Goal: Task Accomplishment & Management: Complete application form

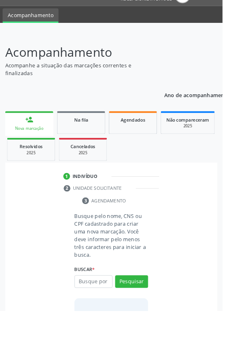
scroll to position [39, 0]
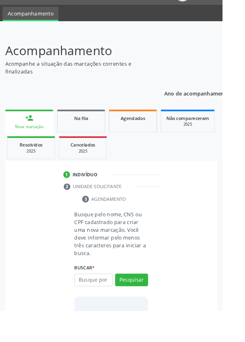
click at [105, 306] on input "text" at bounding box center [103, 308] width 42 height 14
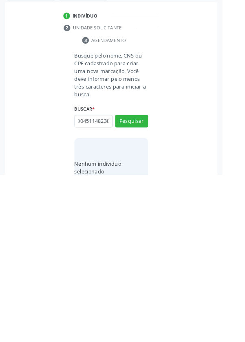
scroll to position [0, 15]
type input "898004511482383"
click at [146, 286] on button "Pesquisar" at bounding box center [145, 283] width 36 height 14
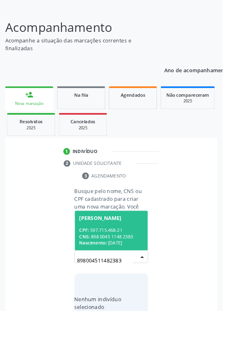
scroll to position [64, 0]
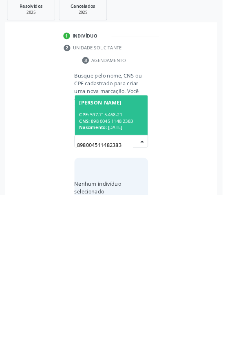
click at [133, 250] on div "CPF: 597.715.468-21" at bounding box center [122, 253] width 71 height 7
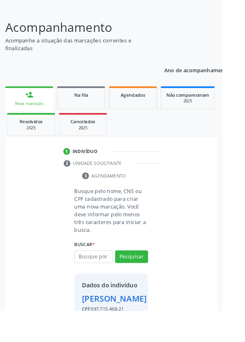
scroll to position [60, 0]
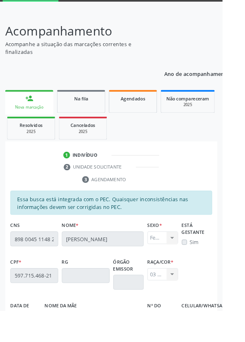
scroll to position [194, 0]
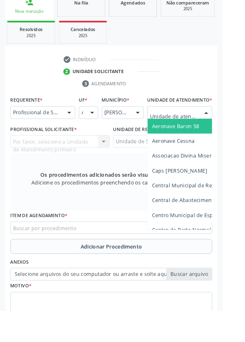
scroll to position [186, 0]
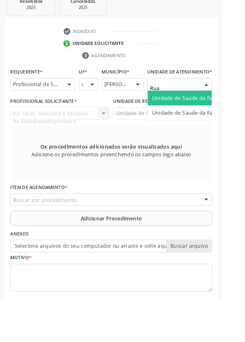
type input "Rua n"
click at [213, 123] on span "Unidade de Saude da Familia Rua [GEOGRAPHIC_DATA]" at bounding box center [243, 119] width 151 height 8
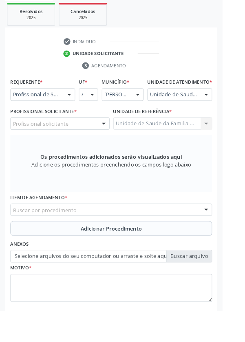
click at [92, 143] on div "Profissional solicitante" at bounding box center [65, 136] width 109 height 14
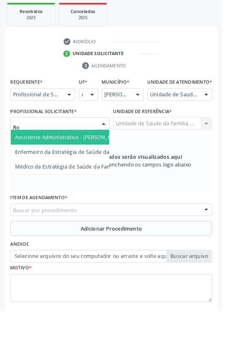
type input "Rod"
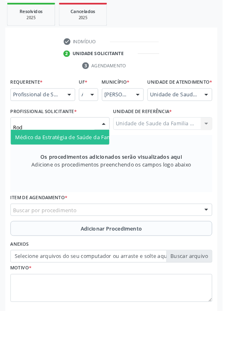
click at [90, 155] on span "Médico da Estratégia de Saúde da Família - [PERSON_NAME]" at bounding box center [100, 151] width 166 height 8
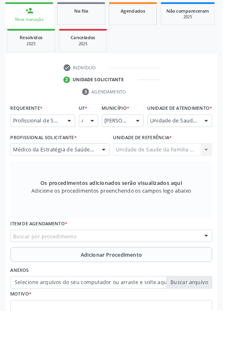
click at [138, 264] on div "Buscar por procedimento" at bounding box center [122, 260] width 222 height 14
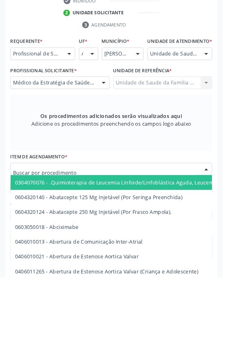
scroll to position [194, 0]
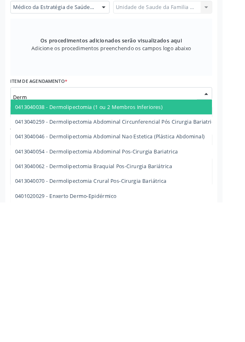
type input "Derma"
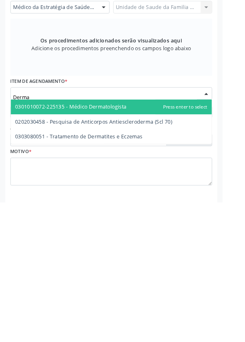
click at [128, 241] on span "0301010072-225135 - Médico Dermatologista" at bounding box center [78, 237] width 123 height 8
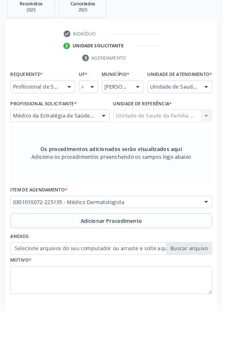
click at [151, 245] on span "Adicionar Procedimento" at bounding box center [123, 243] width 68 height 9
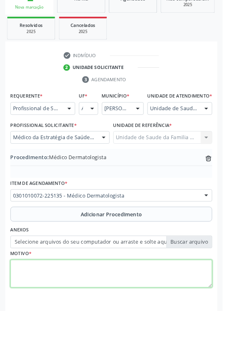
click at [80, 297] on textarea at bounding box center [122, 301] width 222 height 31
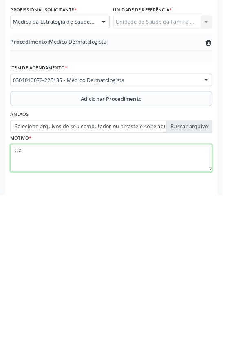
type textarea "O"
type textarea "Paciente com lesões hiperemidas nas axilas."
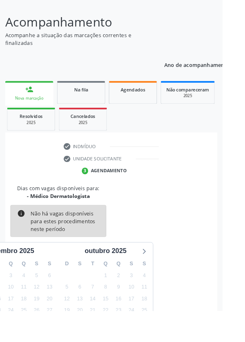
scroll to position [68, 0]
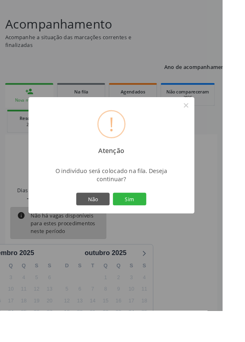
click at [161, 226] on button "Sim" at bounding box center [142, 219] width 37 height 14
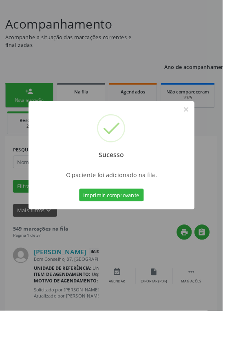
scroll to position [0, 0]
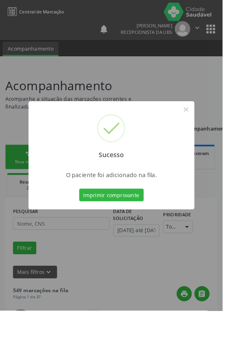
click at [4, 341] on div "Sucesso × O paciente foi adicionado na fila. Imprimir comprovante Cancel" at bounding box center [122, 171] width 245 height 342
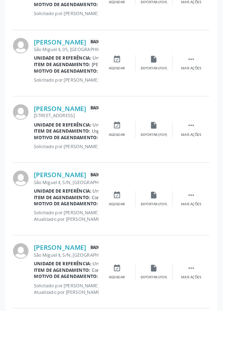
scroll to position [1085, 0]
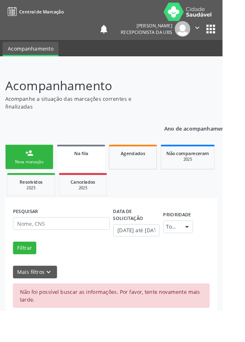
click at [100, 175] on link "Na fila" at bounding box center [89, 173] width 53 height 29
click at [93, 170] on span "Na fila" at bounding box center [90, 168] width 16 height 7
click at [151, 169] on span "Agendados" at bounding box center [146, 168] width 27 height 7
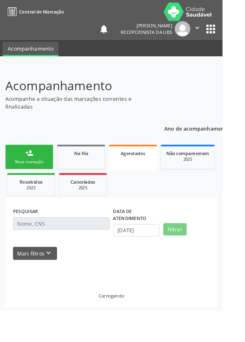
click at [93, 176] on link "Na fila" at bounding box center [89, 172] width 53 height 27
click at [32, 173] on link "person_add Nova marcação" at bounding box center [32, 172] width 53 height 27
click at [101, 168] on div "Na fila" at bounding box center [89, 168] width 41 height 9
click at [96, 169] on span "Na fila" at bounding box center [90, 168] width 16 height 7
click at [156, 177] on link "Agendados" at bounding box center [146, 173] width 53 height 29
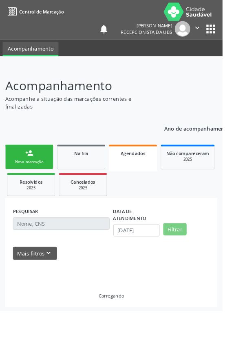
click at [99, 166] on div "Na fila" at bounding box center [89, 168] width 41 height 9
click at [100, 177] on link "Na fila" at bounding box center [89, 172] width 53 height 27
click at [115, 208] on link "Cancelados 2025" at bounding box center [91, 203] width 53 height 25
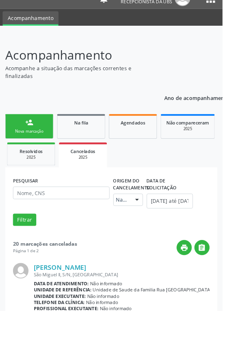
scroll to position [35, 0]
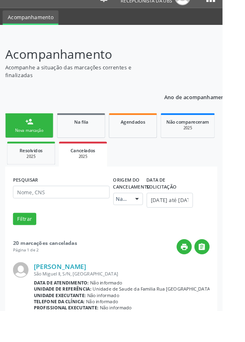
click at [91, 141] on link "Na fila" at bounding box center [89, 137] width 53 height 27
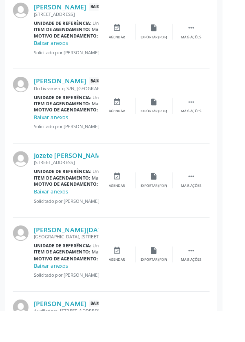
scroll to position [665, 0]
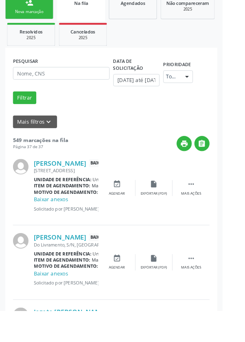
scroll to position [0, 0]
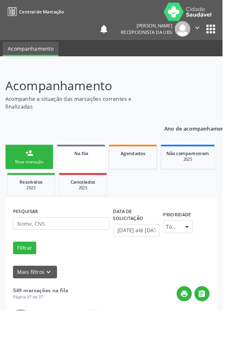
click at [86, 170] on span "Na fila" at bounding box center [90, 168] width 16 height 7
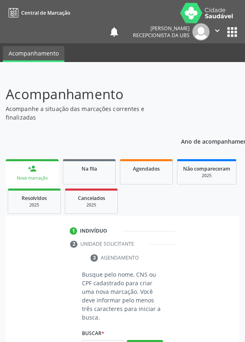
click at [93, 169] on span "Na fila" at bounding box center [90, 168] width 16 height 7
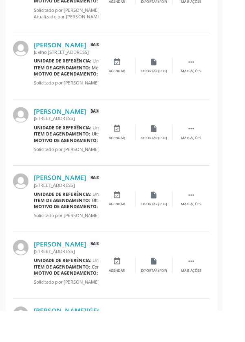
scroll to position [1085, 0]
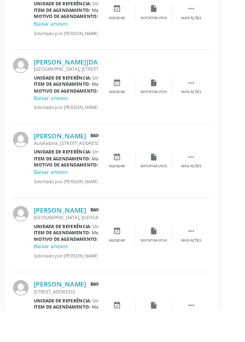
scroll to position [665, 0]
